Goal: Find specific page/section

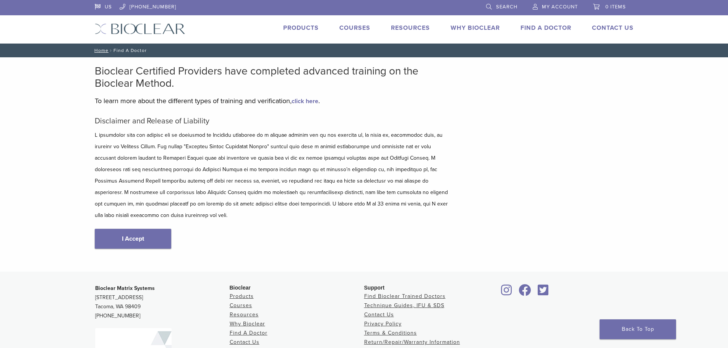
scroll to position [38, 0]
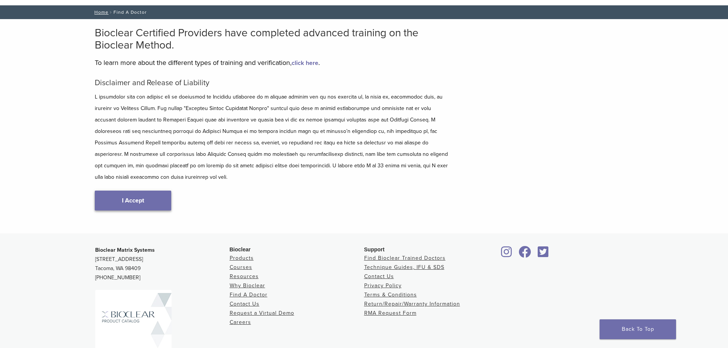
click at [148, 191] on link "I Accept" at bounding box center [133, 201] width 76 height 20
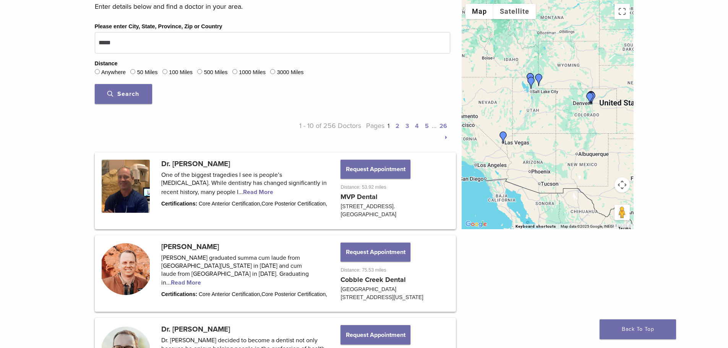
scroll to position [191, 0]
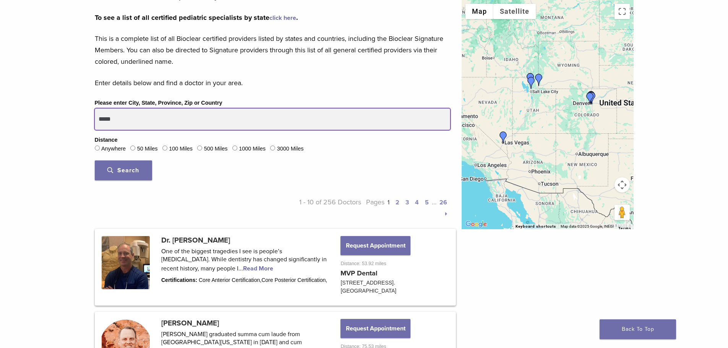
click at [177, 121] on input "*****" at bounding box center [273, 119] width 356 height 21
type input "****"
click at [95, 161] on button "Search" at bounding box center [123, 171] width 57 height 20
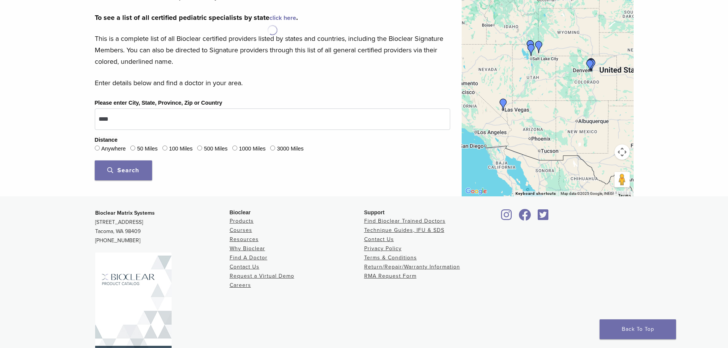
click at [135, 161] on button "Search" at bounding box center [123, 171] width 57 height 20
click at [137, 167] on button "Search" at bounding box center [123, 171] width 57 height 20
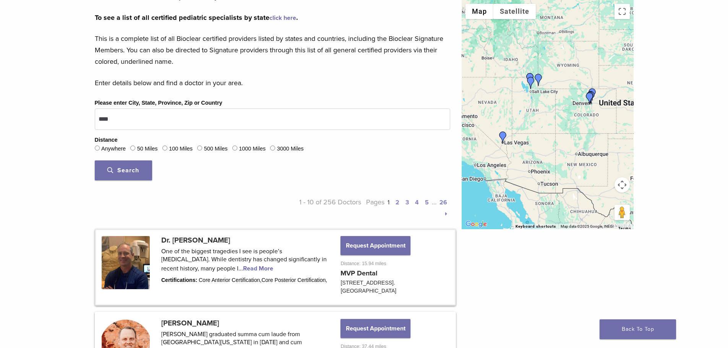
click at [215, 268] on link at bounding box center [275, 267] width 359 height 75
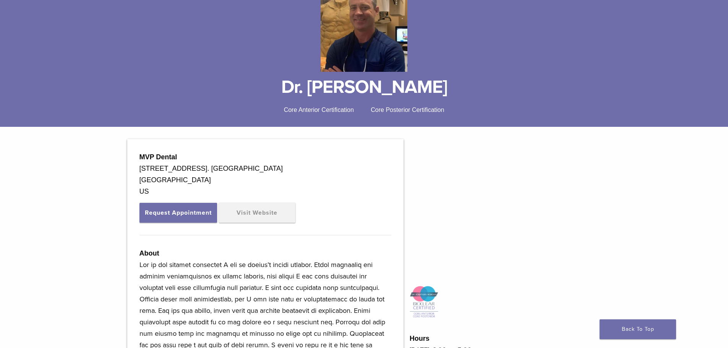
scroll to position [38, 0]
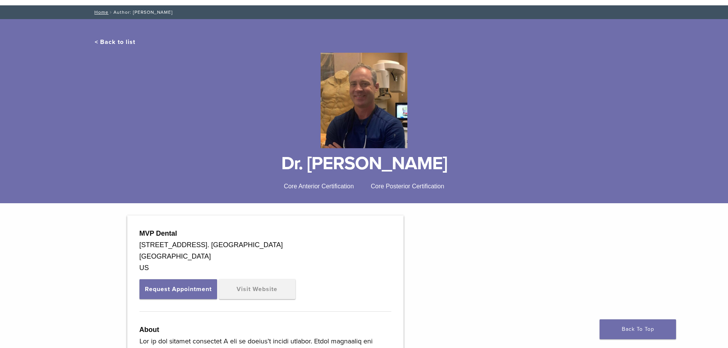
click at [367, 127] on img at bounding box center [364, 101] width 87 height 96
